Goal: Task Accomplishment & Management: Use online tool/utility

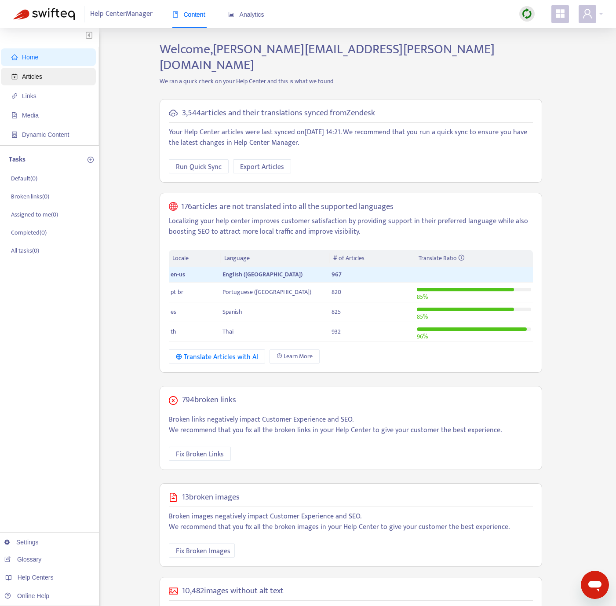
click at [43, 73] on span "Articles" at bounding box center [49, 77] width 77 height 18
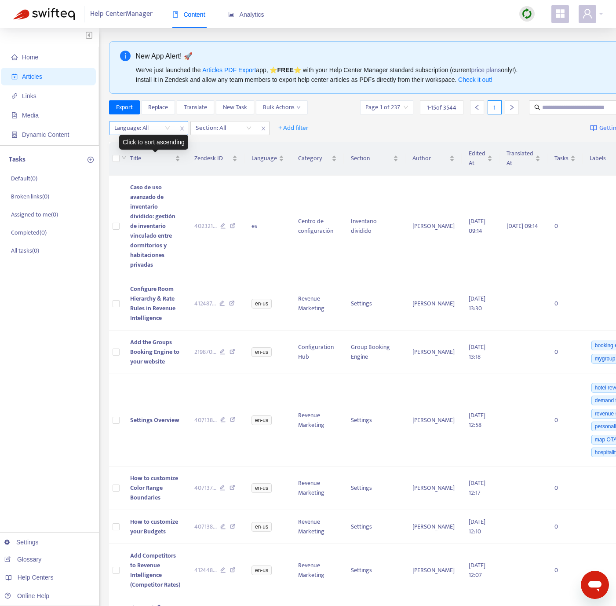
click at [139, 130] on div at bounding box center [137, 128] width 53 height 11
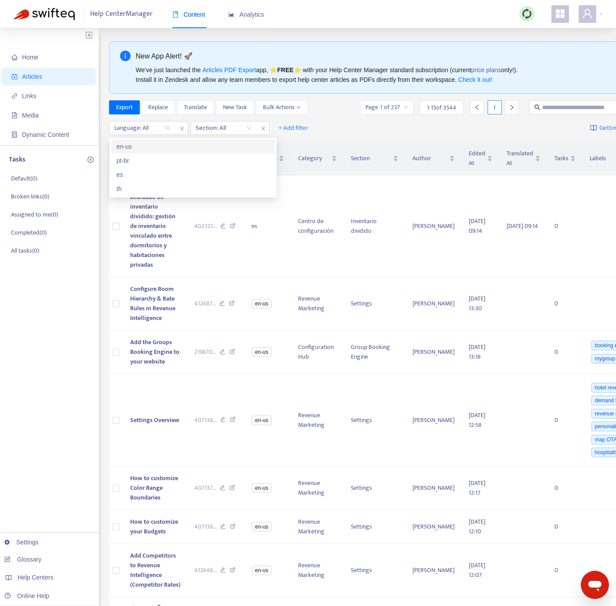
click at [142, 146] on div "en-us" at bounding box center [193, 147] width 153 height 10
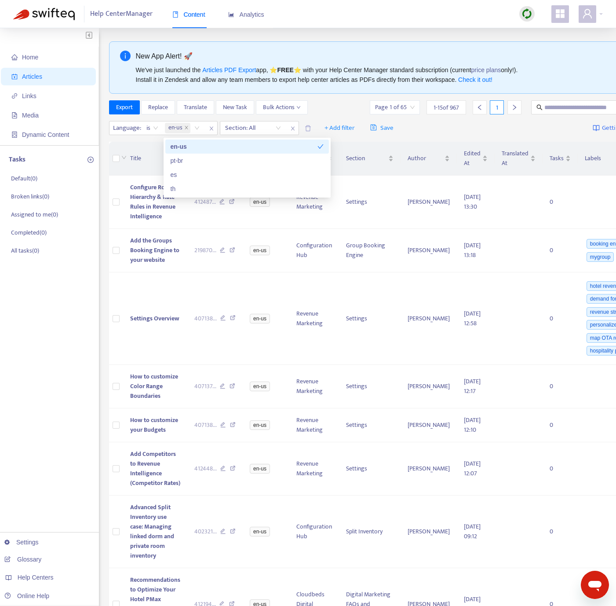
click at [529, 10] on img at bounding box center [527, 13] width 11 height 11
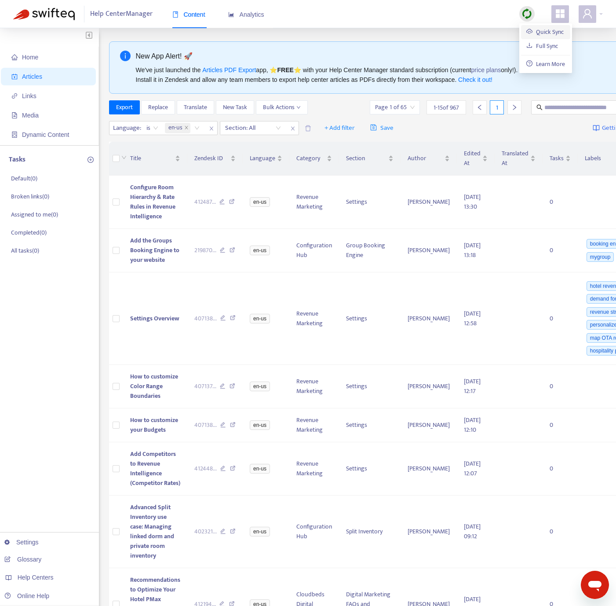
click at [529, 32] on link "Quick Sync" at bounding box center [544, 32] width 37 height 10
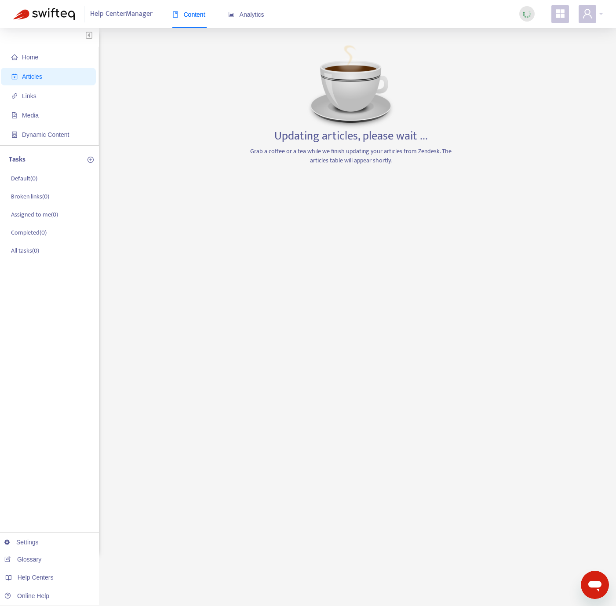
click at [55, 73] on span "Articles" at bounding box center [49, 77] width 77 height 18
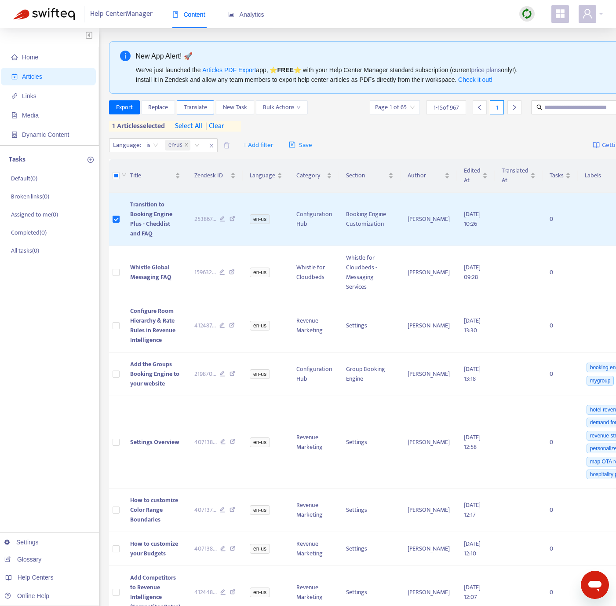
click at [207, 108] on span "Translate" at bounding box center [195, 107] width 23 height 10
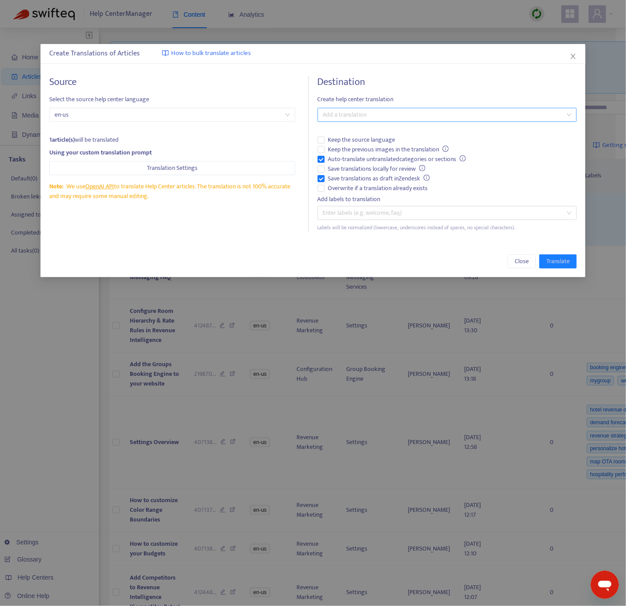
click at [353, 109] on div at bounding box center [443, 114] width 246 height 11
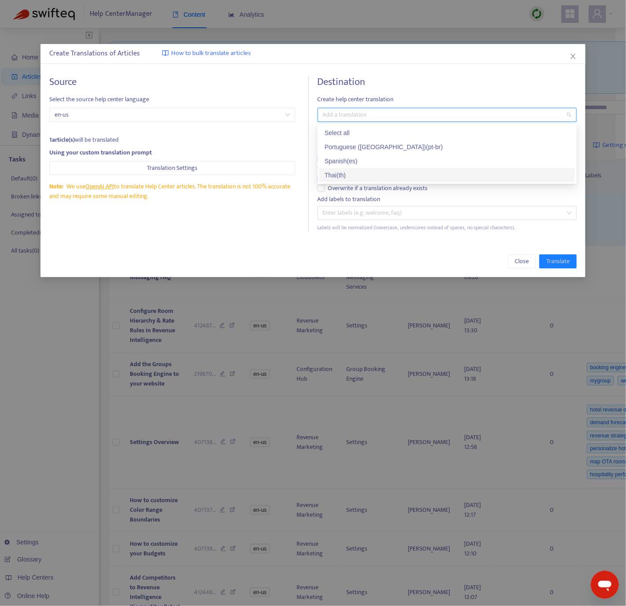
click at [349, 171] on div "Thai ( th )" at bounding box center [447, 175] width 245 height 10
click at [255, 246] on div "Close Translate" at bounding box center [312, 261] width 545 height 32
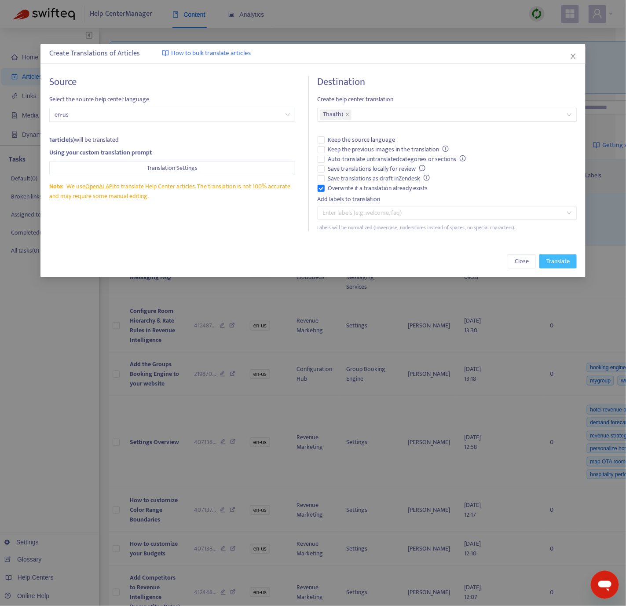
click at [556, 262] on span "Translate" at bounding box center [557, 261] width 23 height 10
